Goal: Task Accomplishment & Management: Use online tool/utility

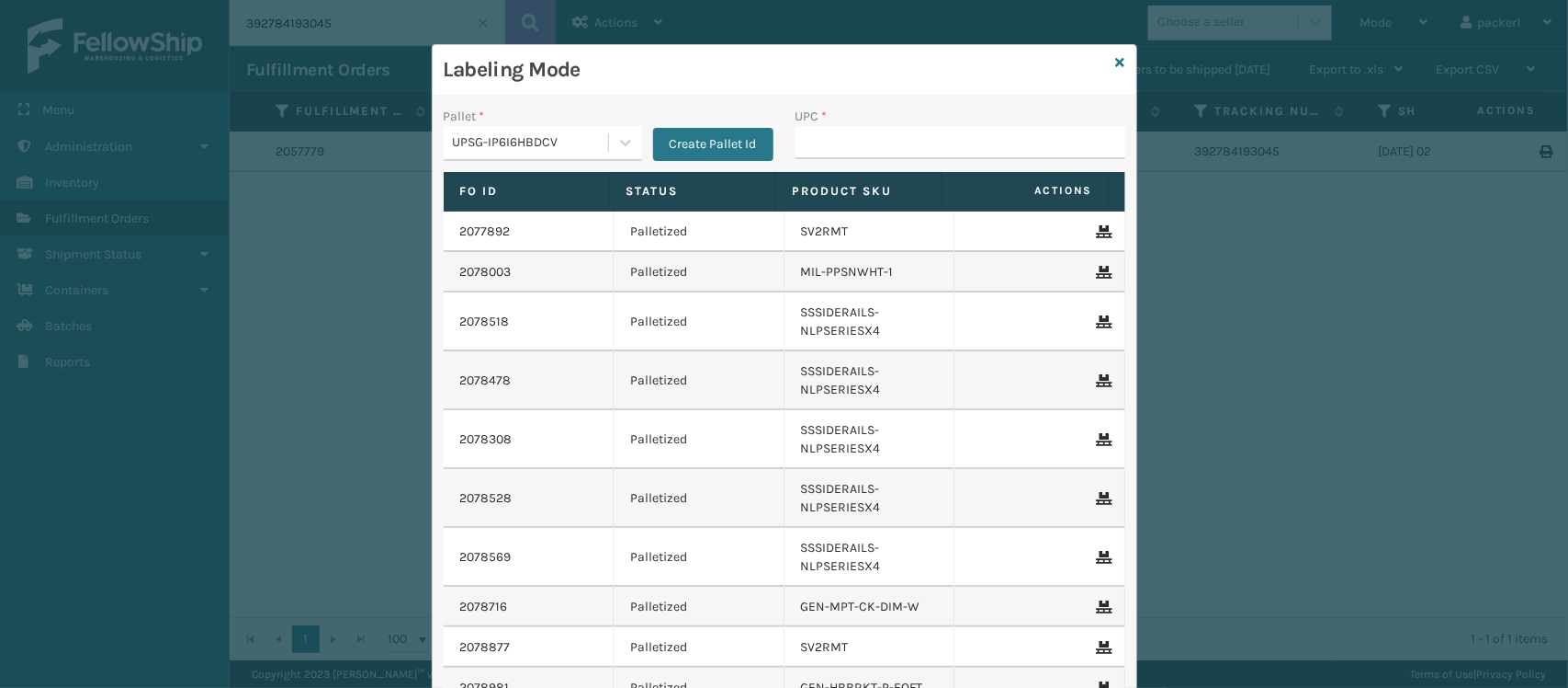
click at [879, 167] on div "UPC *" at bounding box center [961, 139] width 352 height 65
click at [524, 166] on div "Pallet * UPSG-IP6I6HBDCV Create Pallet Id" at bounding box center [608, 139] width 352 height 65
click at [525, 144] on div "UPSG-IP6I6HBDCV" at bounding box center [531, 143] width 157 height 19
click at [514, 163] on div "Pallet * UPSG-IP6I6HBDCV Create Pallet Id" at bounding box center [608, 139] width 352 height 65
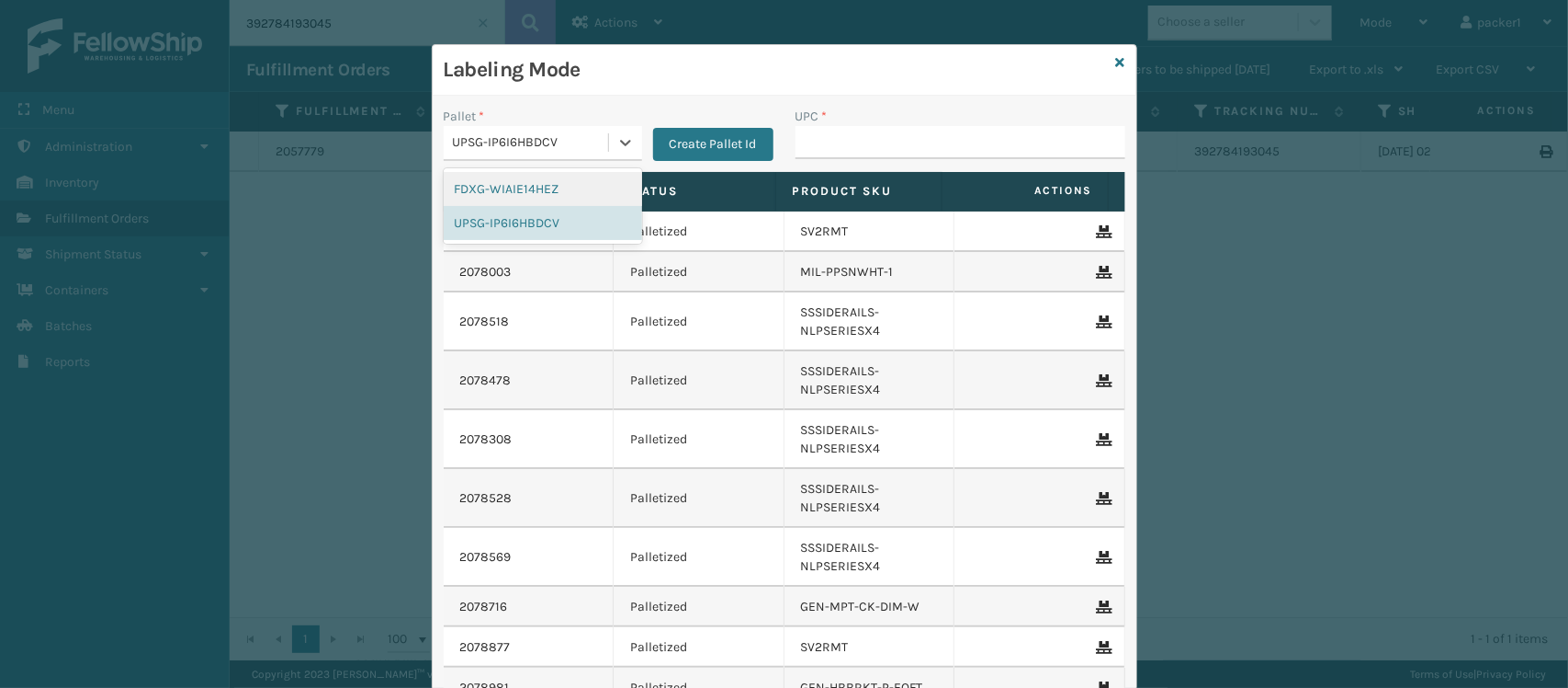
click at [520, 151] on div "UPSG-IP6I6HBDCV" at bounding box center [531, 143] width 157 height 19
click at [501, 172] on div "FDXG-WIAIE14HEZ" at bounding box center [542, 188] width 198 height 34
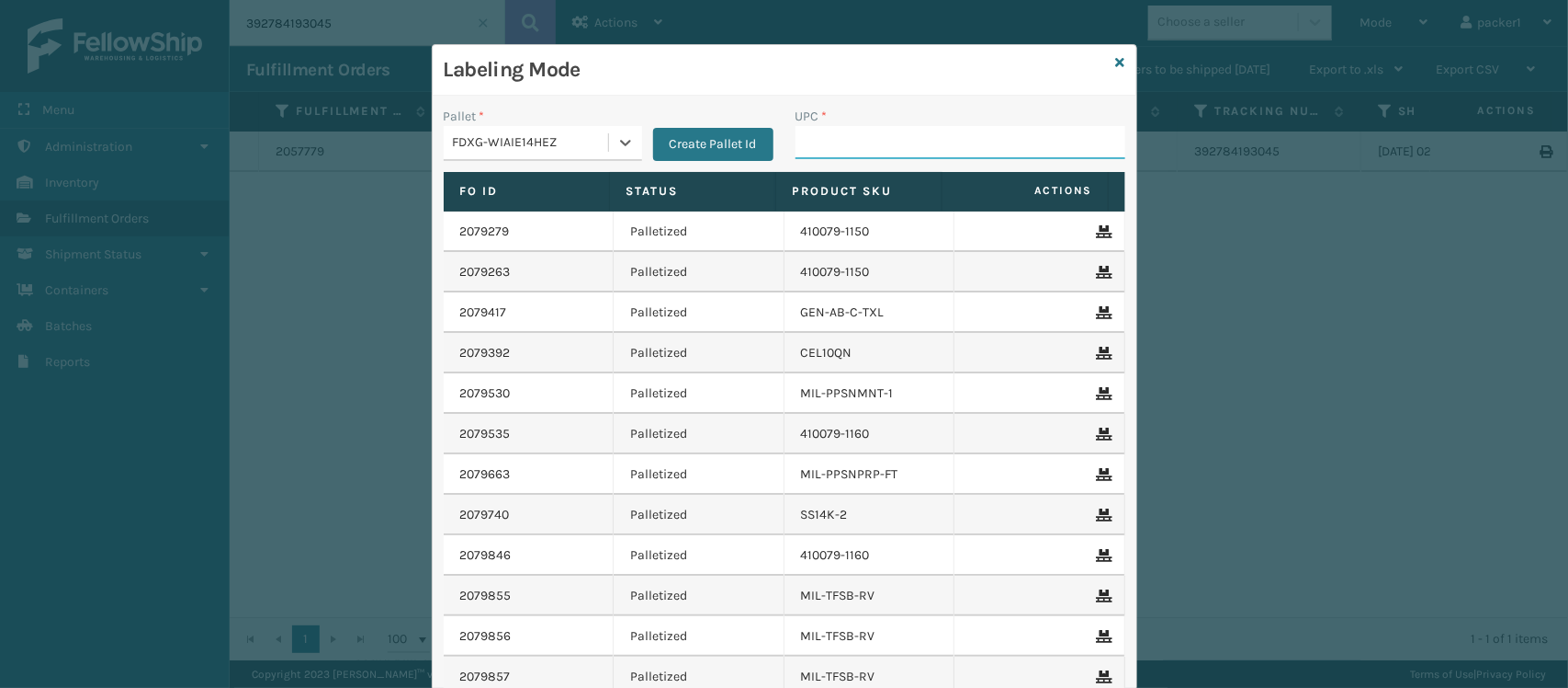
click at [910, 148] on input "UPC *" at bounding box center [961, 143] width 330 height 33
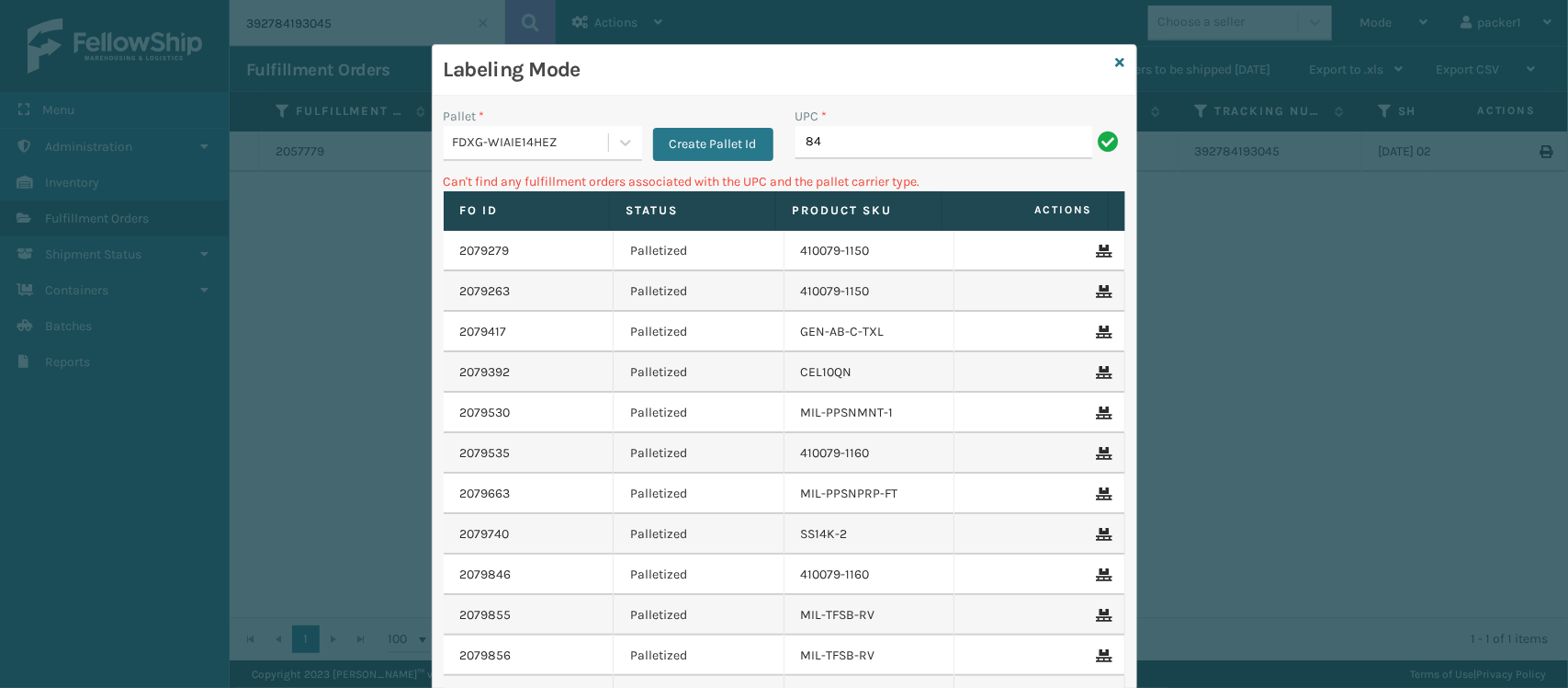
type input "8"
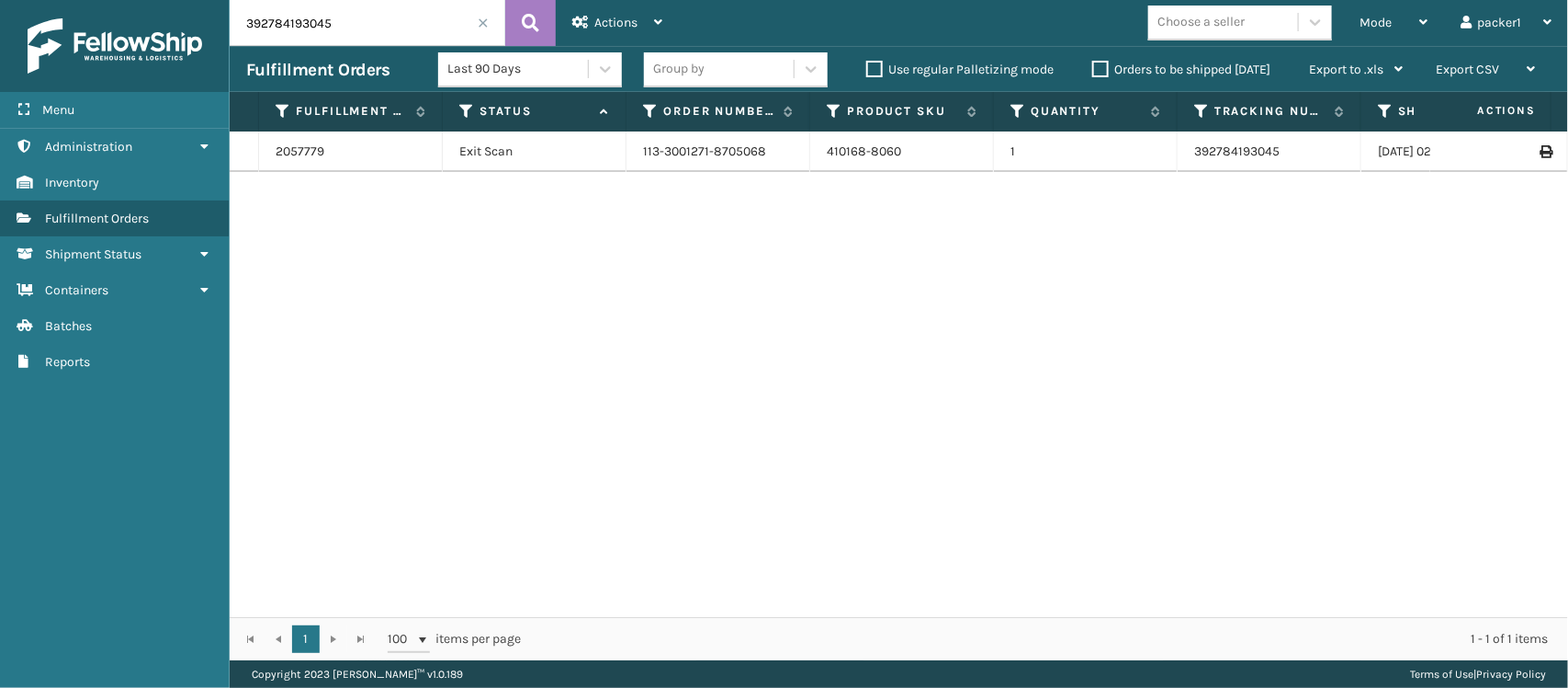
click at [934, 158] on div "410168-8060" at bounding box center [902, 151] width 149 height 18
click at [1380, 34] on div "Mode" at bounding box center [1394, 23] width 68 height 46
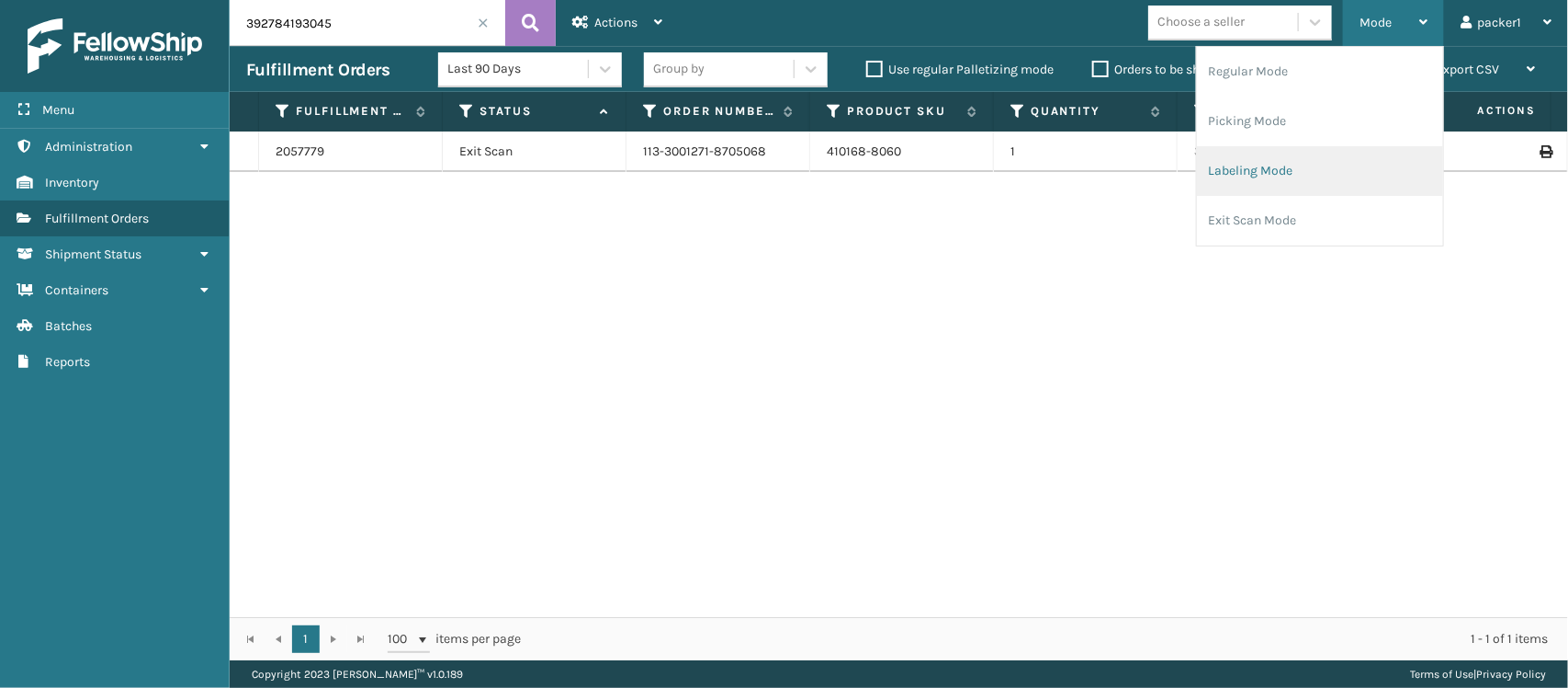
click at [1261, 148] on li "Labeling Mode" at bounding box center [1320, 171] width 246 height 50
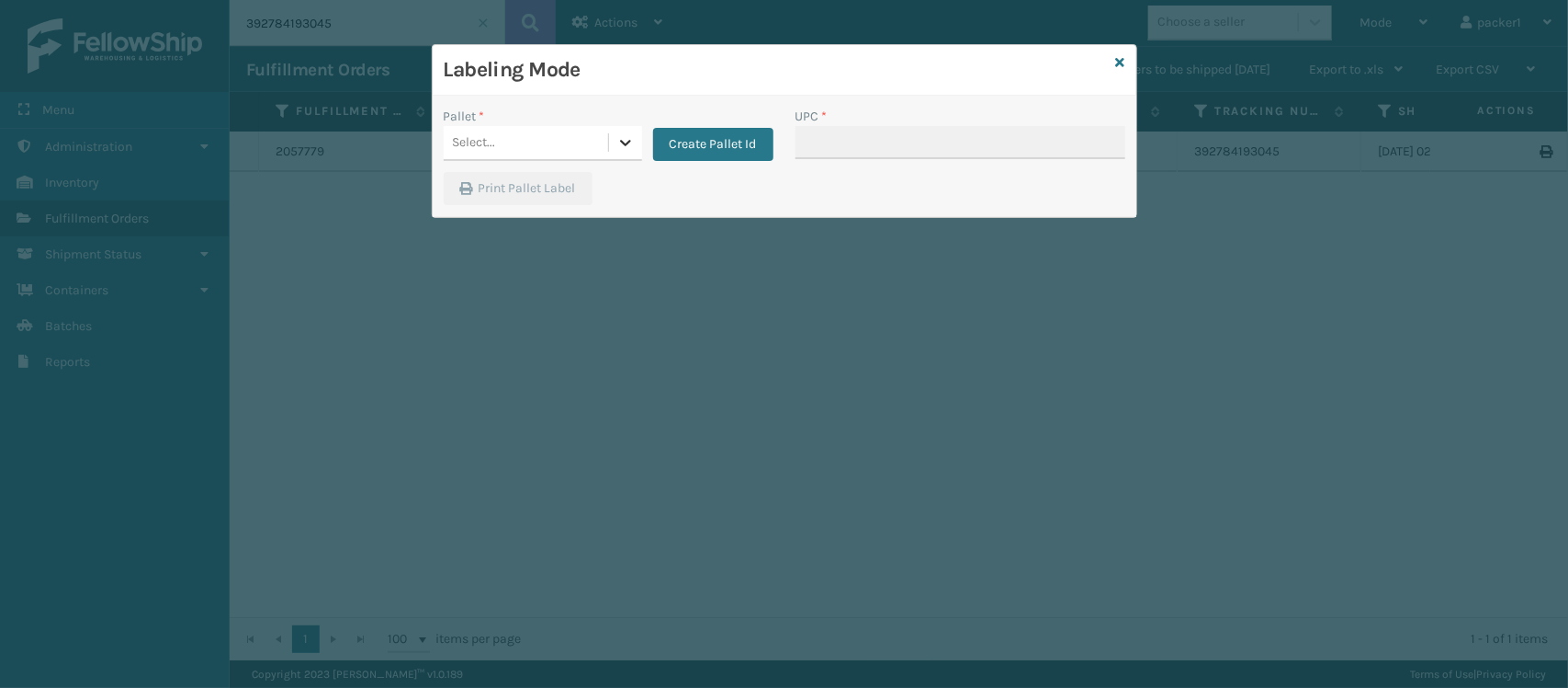
click at [614, 147] on div at bounding box center [626, 143] width 33 height 33
click at [557, 191] on div "FDXG-WIAIE14HEZ" at bounding box center [542, 188] width 198 height 34
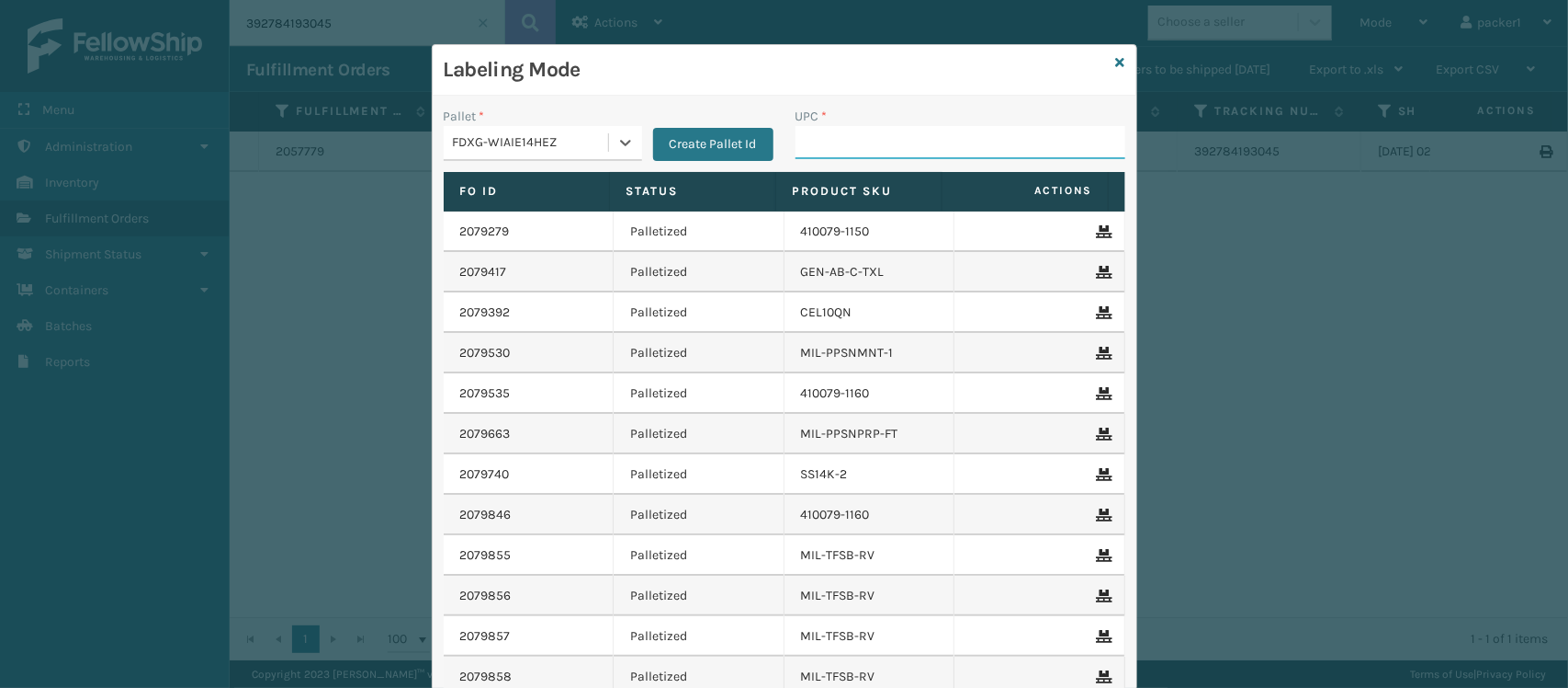
click at [836, 141] on input "UPC *" at bounding box center [961, 143] width 330 height 33
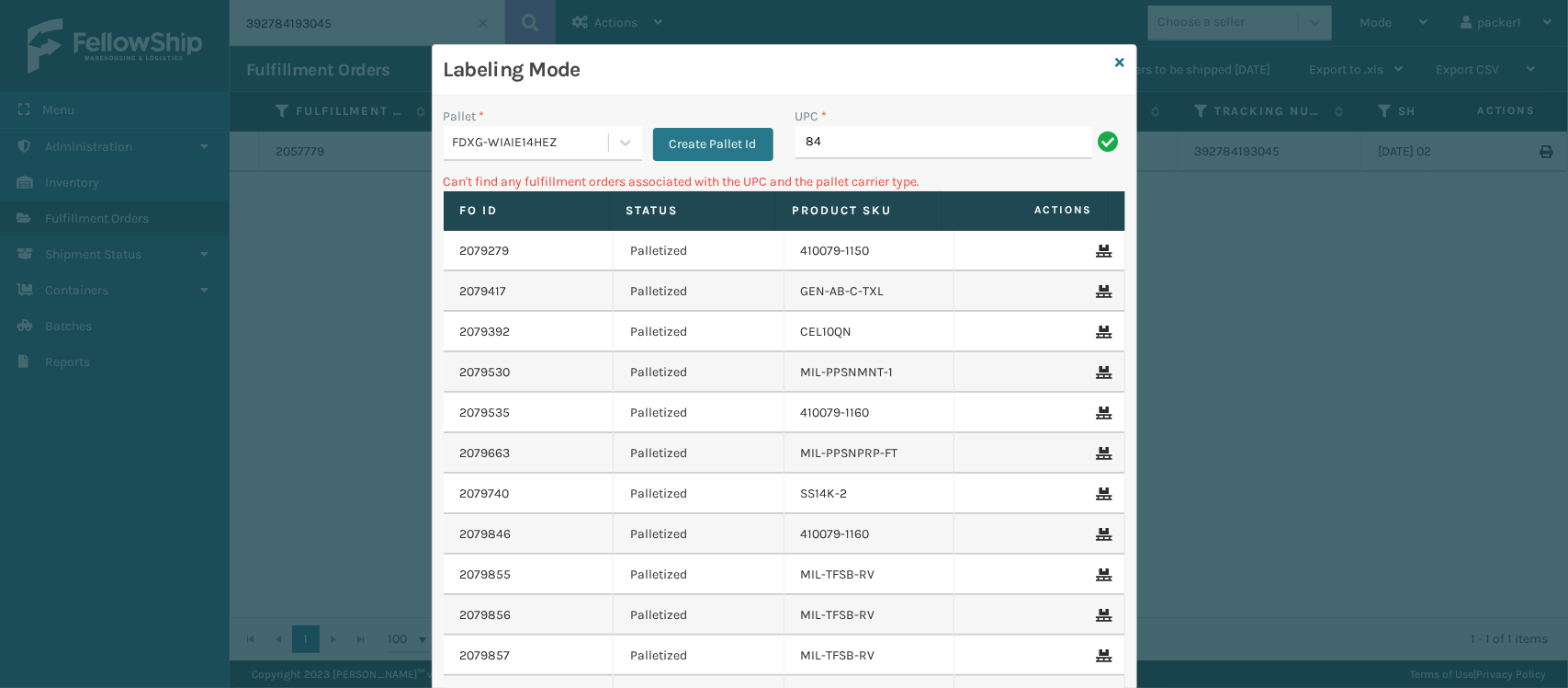
type input "8"
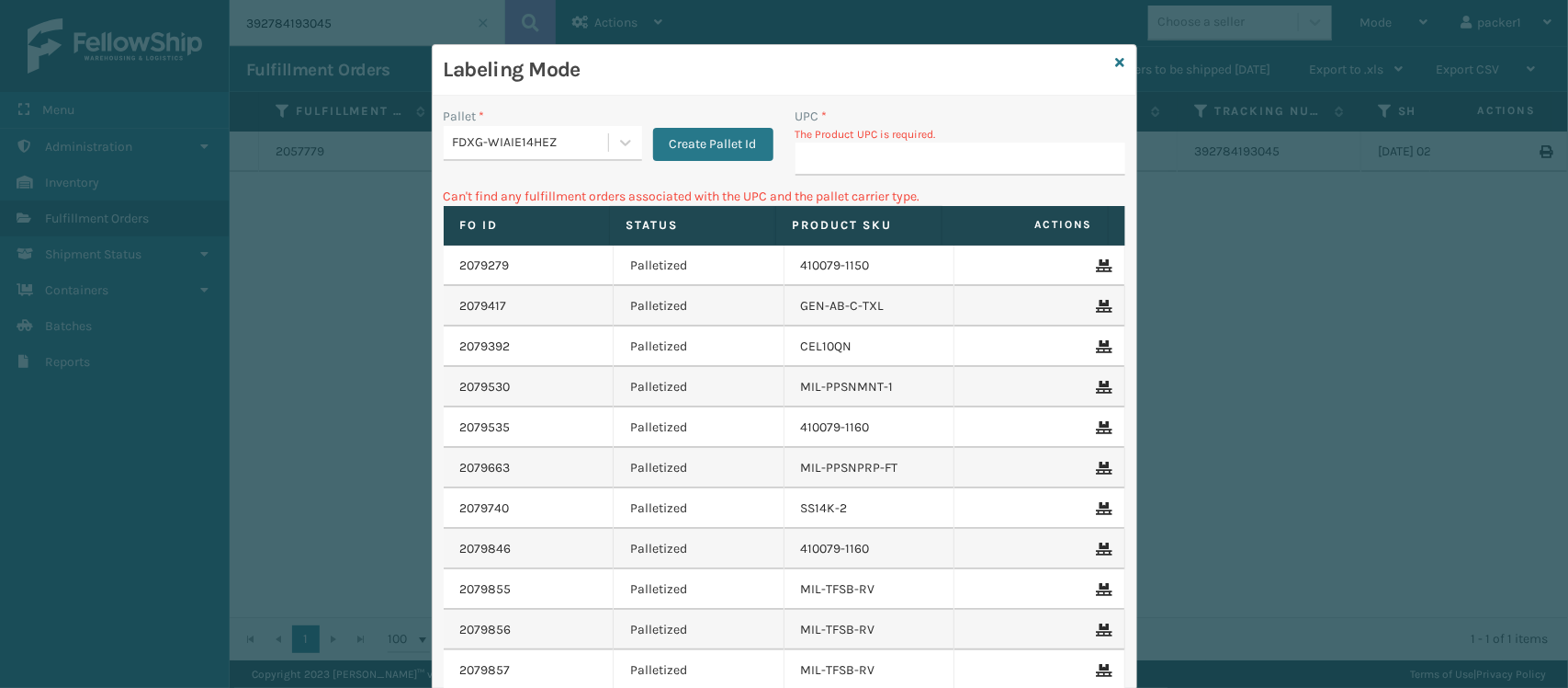
click at [508, 160] on div "FDXG-WIAIE14HEZ" at bounding box center [542, 144] width 198 height 35
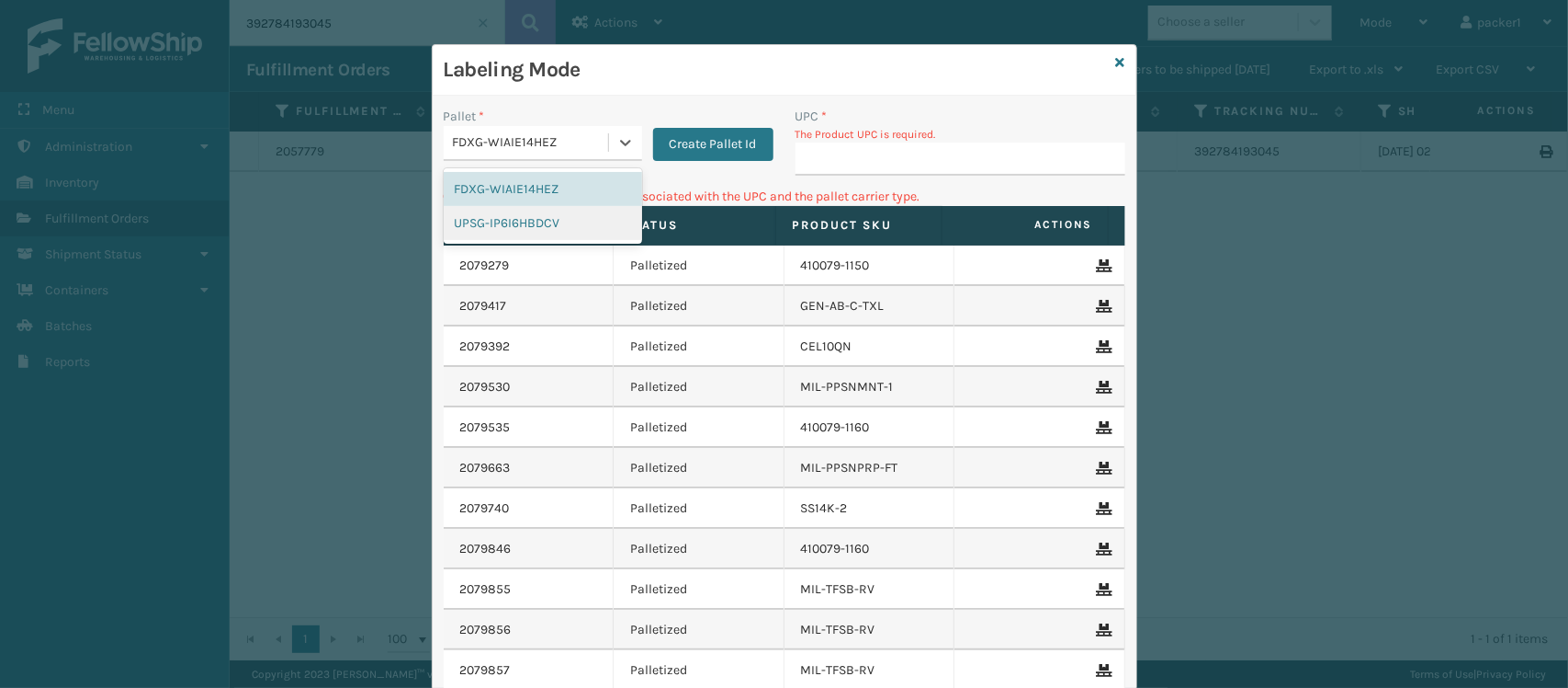
click at [507, 223] on div "UPSG-IP6I6HBDCV" at bounding box center [542, 222] width 198 height 34
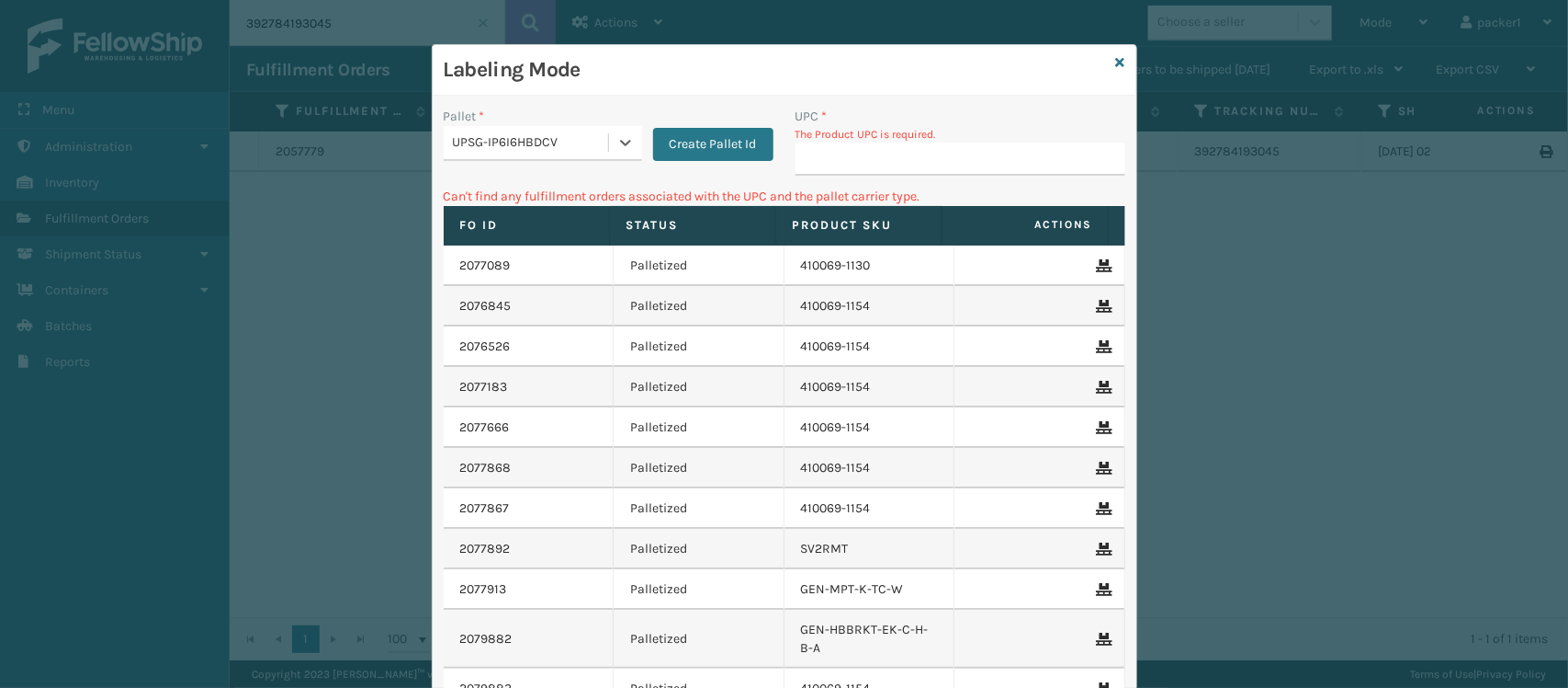
type input "849986009498"
click at [866, 170] on input "UPC *" at bounding box center [961, 159] width 330 height 33
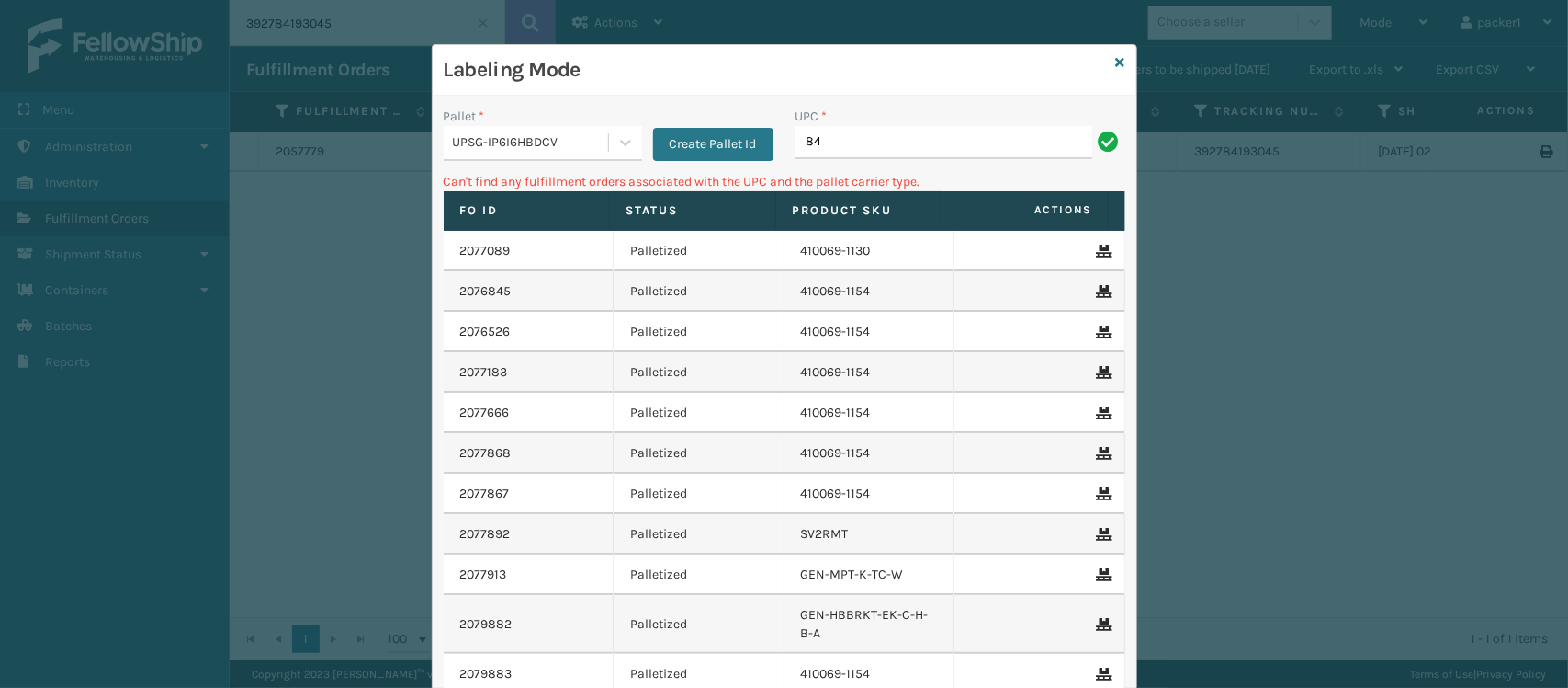
type input "8"
type input "="
